Goal: Unclear: Browse casually

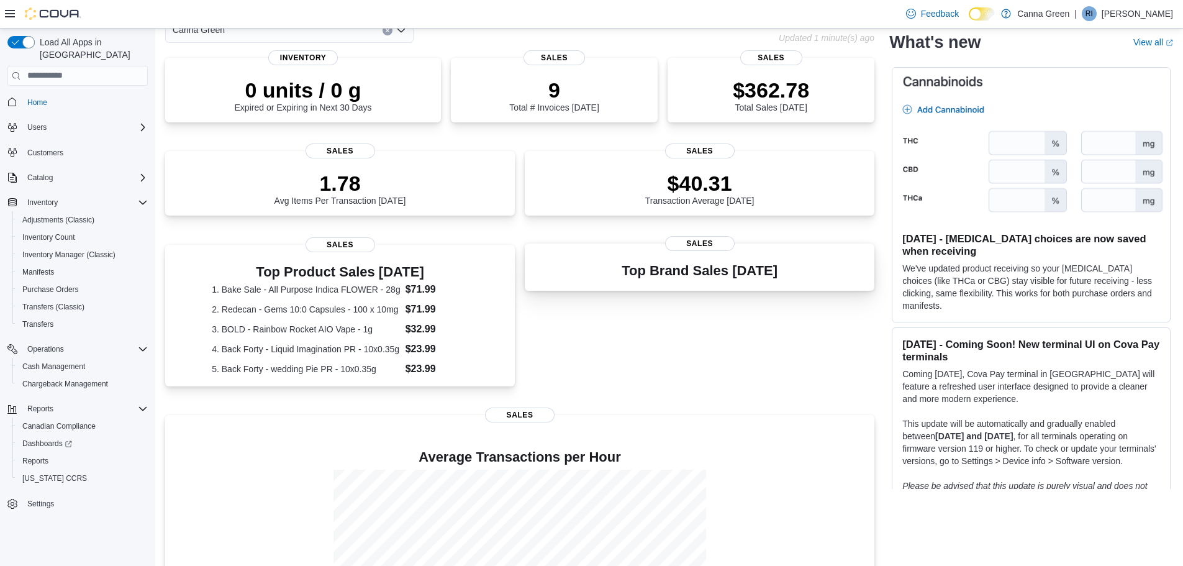
scroll to position [9, 0]
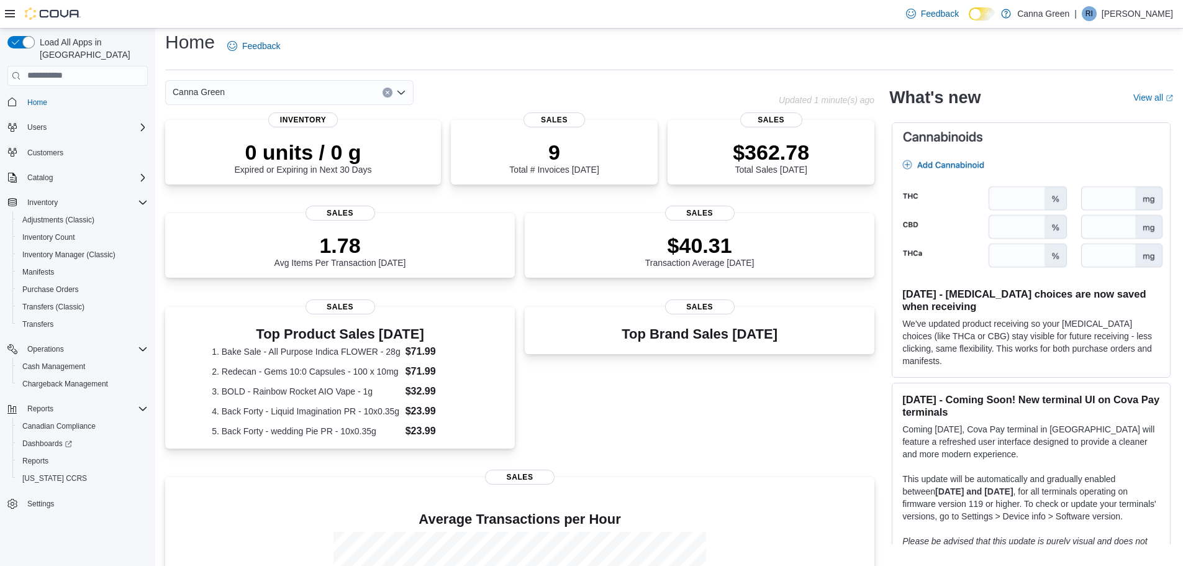
drag, startPoint x: 697, startPoint y: 262, endPoint x: 618, endPoint y: 416, distance: 173.0
click at [618, 416] on div "Top Brand Sales [DATE] Sales" at bounding box center [700, 385] width 350 height 156
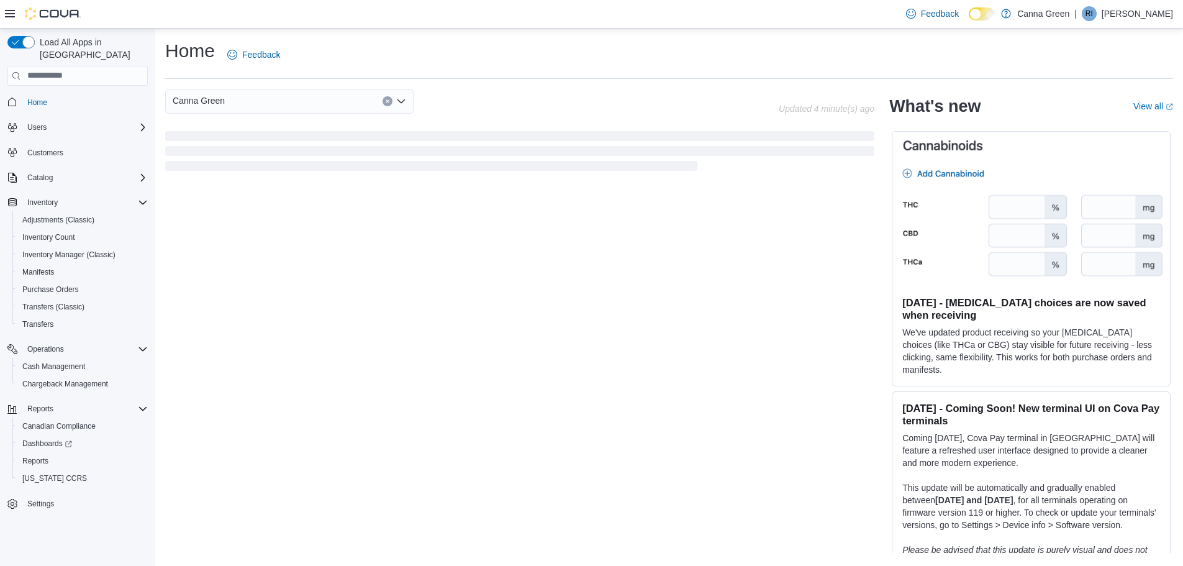
scroll to position [0, 0]
